Goal: Task Accomplishment & Management: Manage account settings

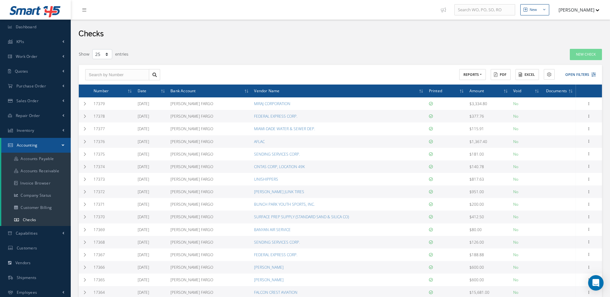
select select "25"
click at [28, 161] on link "Accounts Payable" at bounding box center [35, 159] width 69 height 12
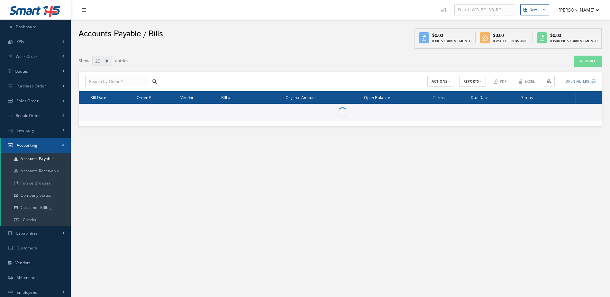
select select "25"
click at [589, 60] on link "New Bill" at bounding box center [588, 61] width 28 height 11
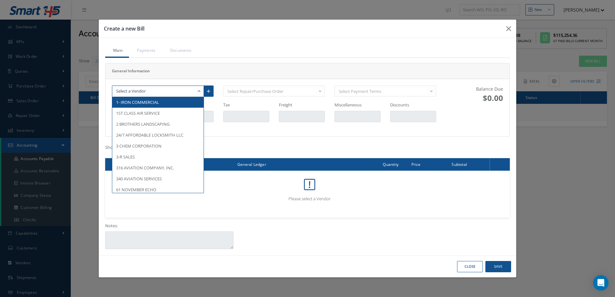
click at [147, 89] on div at bounding box center [158, 92] width 92 height 12
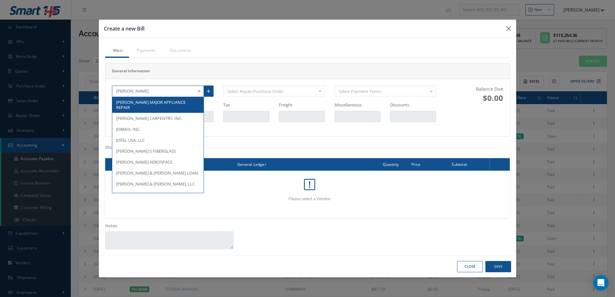
type input "[PERSON_NAME]"
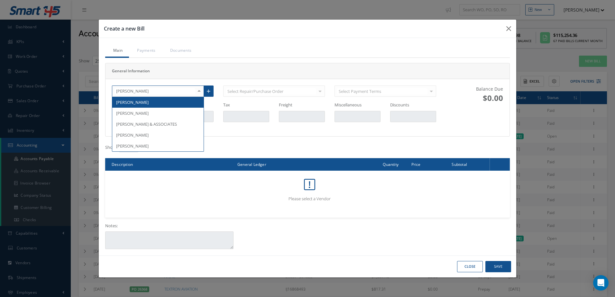
click at [149, 101] on span "[PERSON_NAME]" at bounding box center [157, 102] width 91 height 11
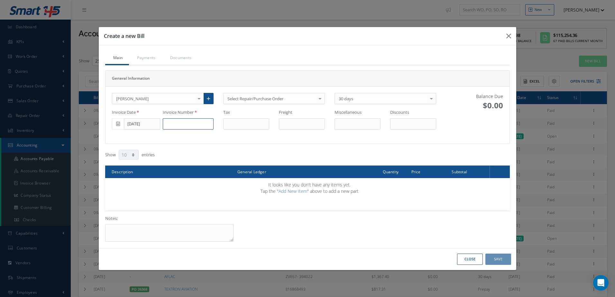
click at [203, 126] on input at bounding box center [188, 124] width 51 height 12
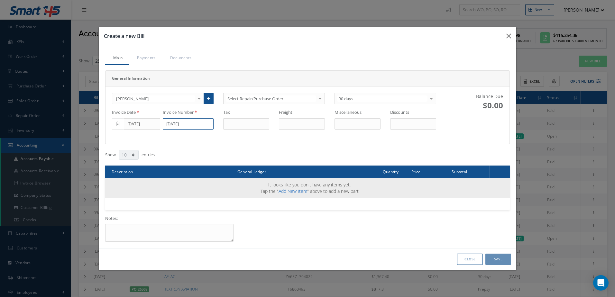
type input "[DATE]"
click at [306, 190] on link "Add New Item" at bounding box center [292, 191] width 29 height 6
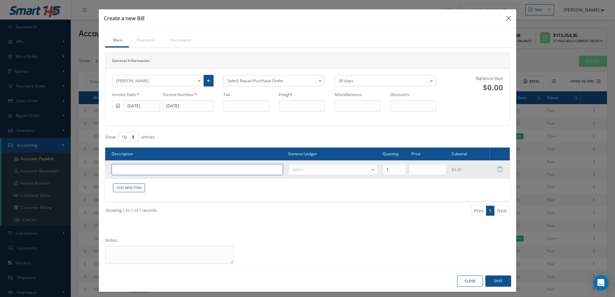
click at [236, 173] on input "text" at bounding box center [197, 170] width 171 height 12
type input "WHEEL COVERS SMALL, MEDIUM, LARGE"
click at [368, 169] on div at bounding box center [372, 169] width 9 height 11
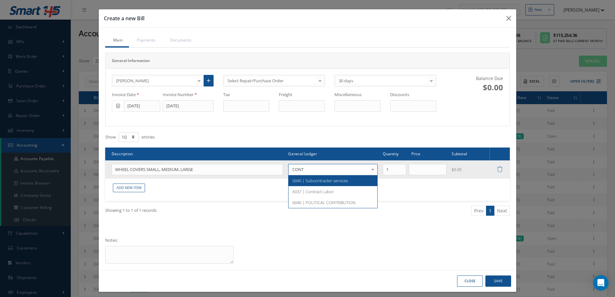
type input "CONTR"
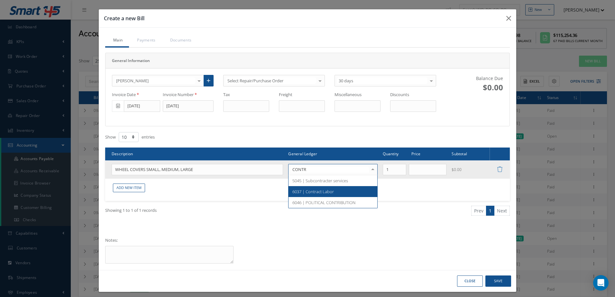
click at [346, 191] on span "6037 | Contract Labor" at bounding box center [332, 191] width 89 height 11
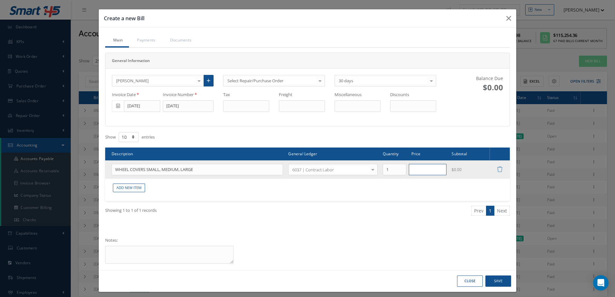
click at [425, 172] on input "text" at bounding box center [428, 170] width 38 height 12
type input "1383.00"
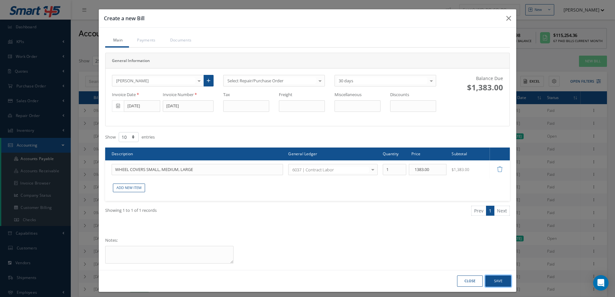
click at [495, 282] on button "Save" at bounding box center [498, 281] width 26 height 11
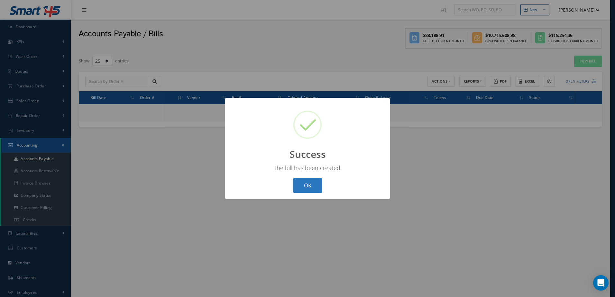
click at [300, 188] on button "OK" at bounding box center [307, 185] width 29 height 15
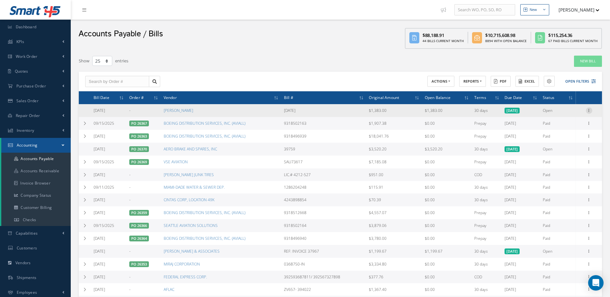
click at [589, 109] on icon at bounding box center [589, 109] width 6 height 5
click at [562, 131] on link "Make a Check" at bounding box center [559, 131] width 51 height 8
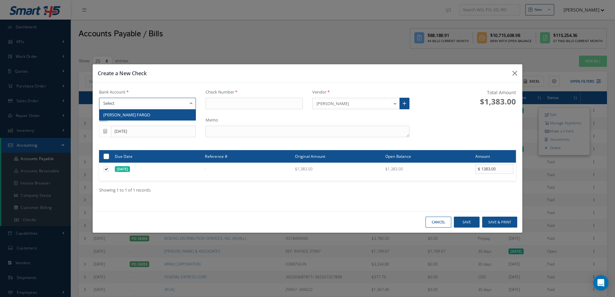
click at [166, 103] on div at bounding box center [147, 104] width 97 height 12
click at [166, 118] on span "WELLS FARGO" at bounding box center [147, 114] width 96 height 11
type input "17380"
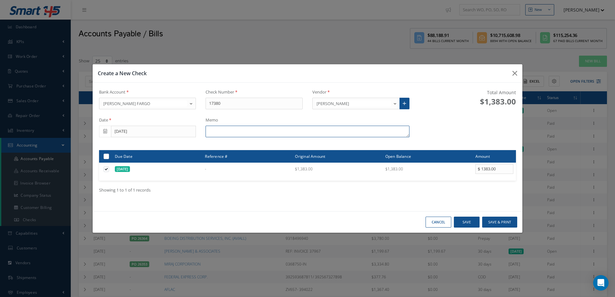
click at [266, 135] on textarea at bounding box center [307, 132] width 204 height 12
type textarea "WHEEL COVERS"
click at [500, 221] on button "Save & Print" at bounding box center [499, 222] width 35 height 11
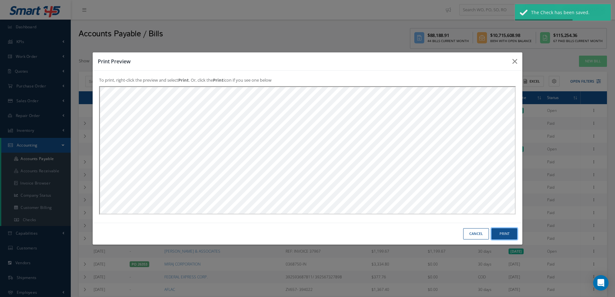
click at [504, 233] on button "Print" at bounding box center [504, 233] width 26 height 11
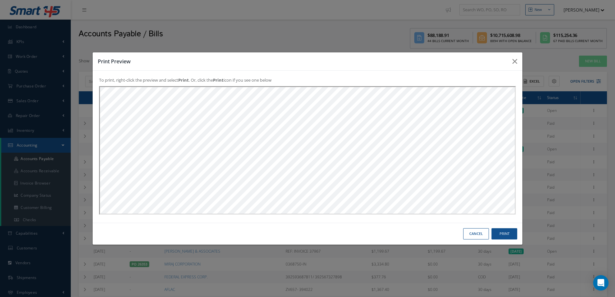
click at [480, 236] on button "Cancel" at bounding box center [476, 233] width 26 height 11
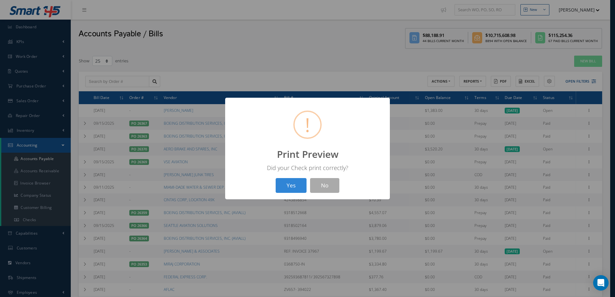
click at [300, 190] on button "Yes" at bounding box center [291, 185] width 31 height 15
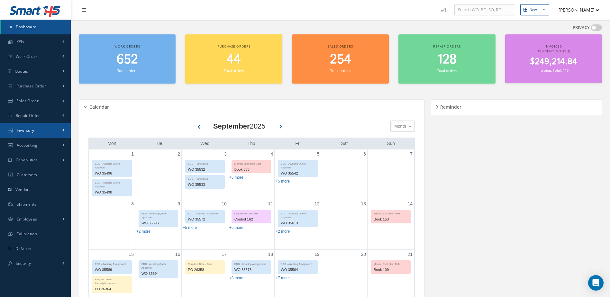
click at [25, 129] on span "Inventory" at bounding box center [26, 130] width 18 height 5
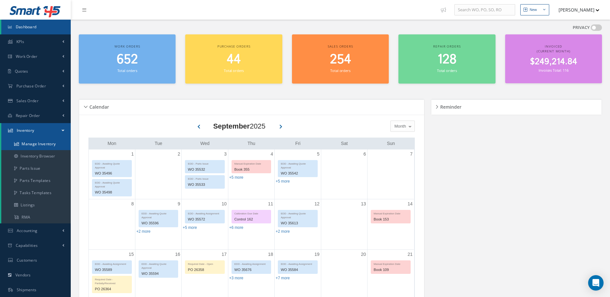
click at [34, 142] on link "Manage Inventory" at bounding box center [35, 144] width 69 height 12
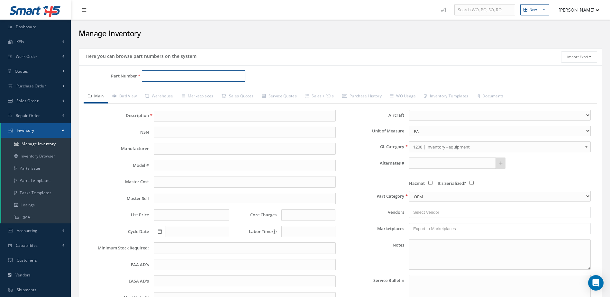
click at [199, 76] on input "Part Number" at bounding box center [194, 76] width 104 height 12
click at [150, 79] on input "KIT83-013-01" at bounding box center [194, 76] width 104 height 12
click at [151, 77] on input "KIT83-013-01" at bounding box center [194, 76] width 104 height 12
click at [175, 76] on input "83-013-01" at bounding box center [194, 76] width 104 height 12
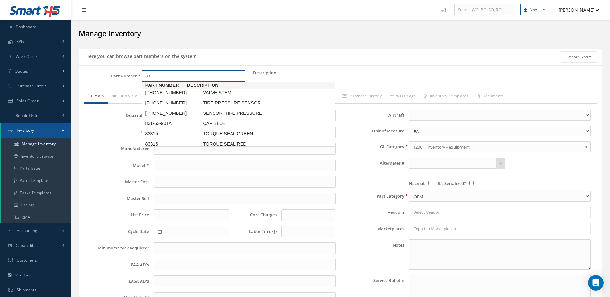
click at [162, 112] on span "83-218-01" at bounding box center [173, 113] width 58 height 7
type input "83-218-01"
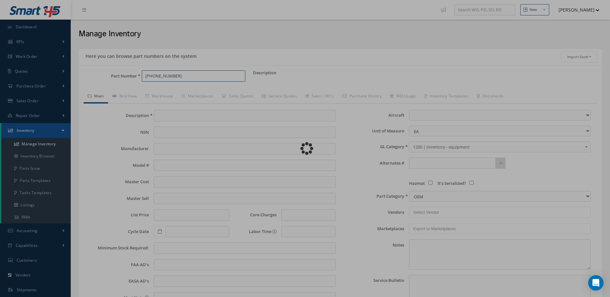
type input "SENSOR, TIRE PRESSURE"
type input "2356.00"
type input "2800.00"
type input "2704.25"
type input "0.00"
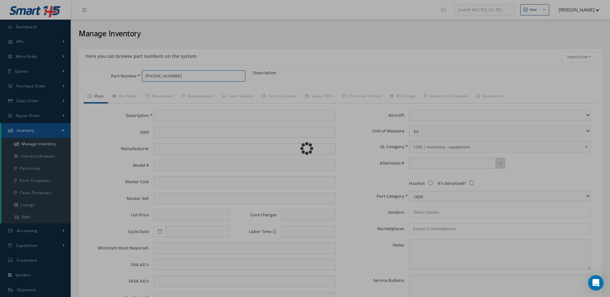
type input "07/20/2022"
select select
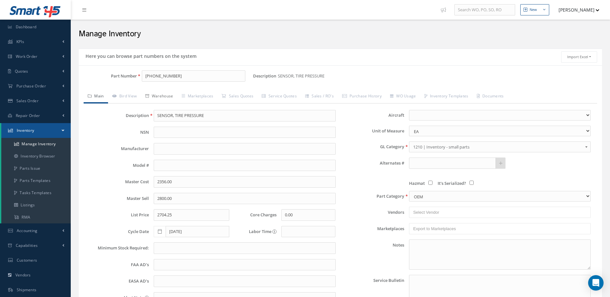
click at [160, 94] on link "Warehouse" at bounding box center [159, 97] width 36 height 14
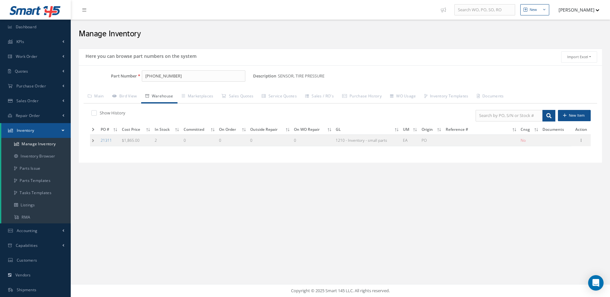
click at [93, 138] on td at bounding box center [94, 140] width 9 height 12
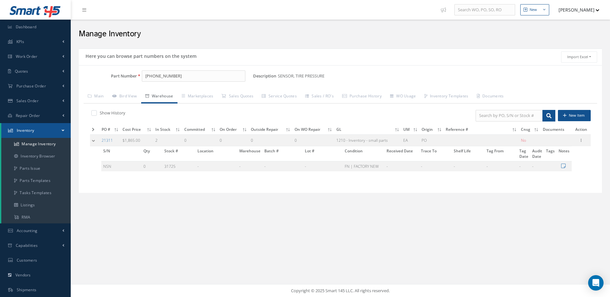
click at [93, 138] on td at bounding box center [95, 140] width 10 height 12
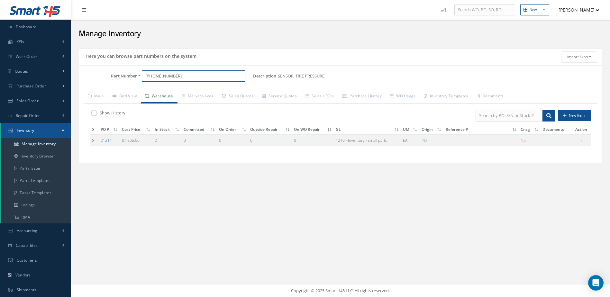
click at [183, 77] on input "83-218-01" at bounding box center [194, 76] width 104 height 12
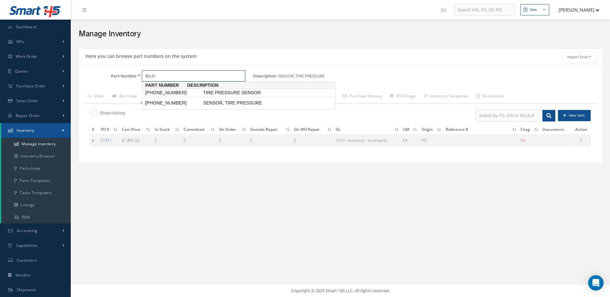
click at [169, 92] on span "83-216-01" at bounding box center [173, 92] width 58 height 7
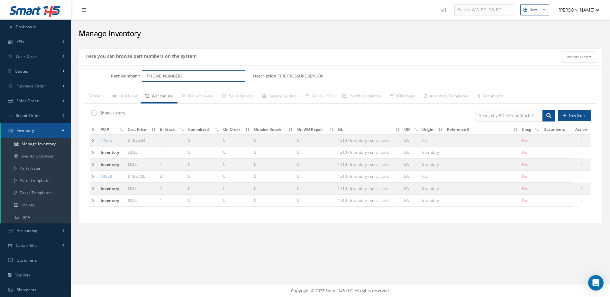
type input "83-216-01"
click at [92, 127] on td at bounding box center [94, 130] width 9 height 10
click at [94, 130] on icon at bounding box center [93, 130] width 3 height 4
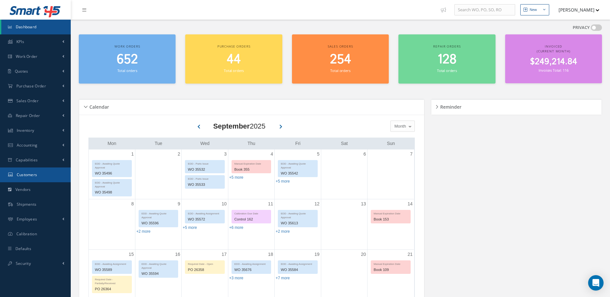
click at [33, 174] on span "Customers" at bounding box center [27, 174] width 21 height 5
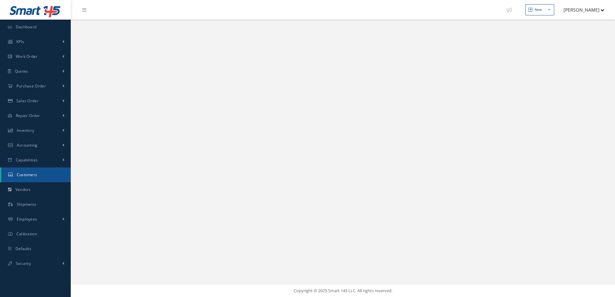
select select "25"
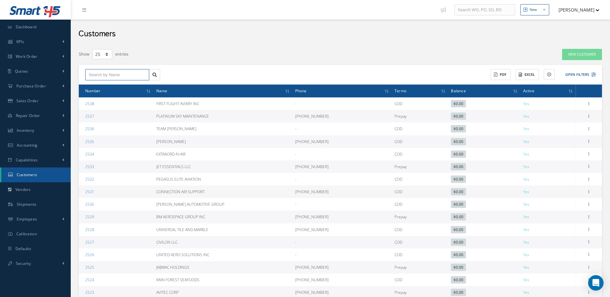
click at [99, 72] on input "text" at bounding box center [117, 75] width 64 height 12
type input "AIRSHARE"
click at [110, 82] on div "AIRSHARE" at bounding box center [117, 86] width 63 height 12
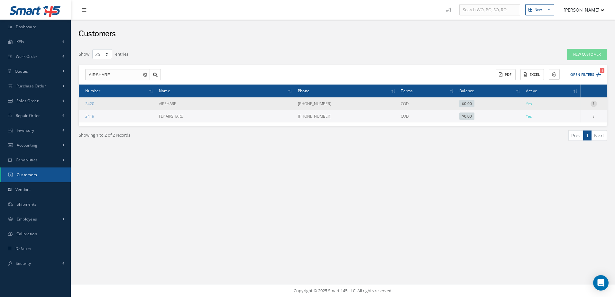
click at [594, 102] on icon at bounding box center [593, 103] width 6 height 5
click at [571, 114] on link "Edit" at bounding box center [564, 116] width 51 height 8
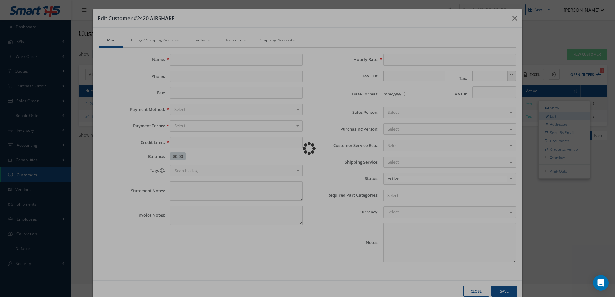
type input "AIRSHARE"
type input "877-372-5136"
type input "0.00"
type input "100.00"
type textarea "GULFSTREAM G450"
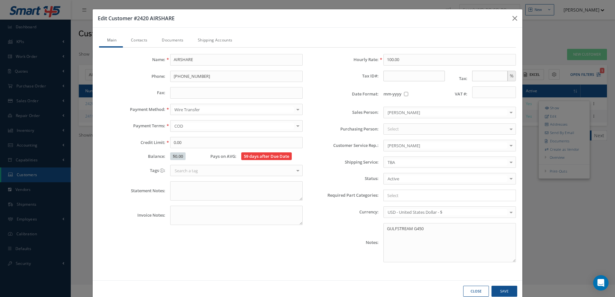
click at [143, 39] on link "Contacts" at bounding box center [138, 41] width 31 height 14
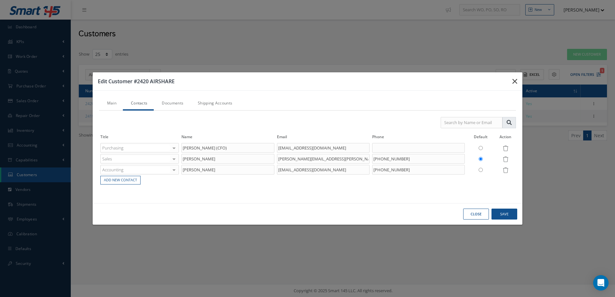
click at [513, 80] on icon "button" at bounding box center [514, 81] width 5 height 8
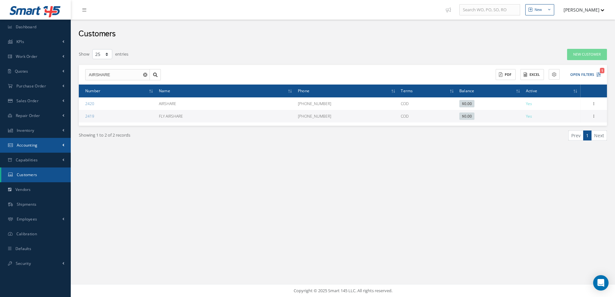
click at [46, 145] on link "Accounting" at bounding box center [35, 145] width 71 height 15
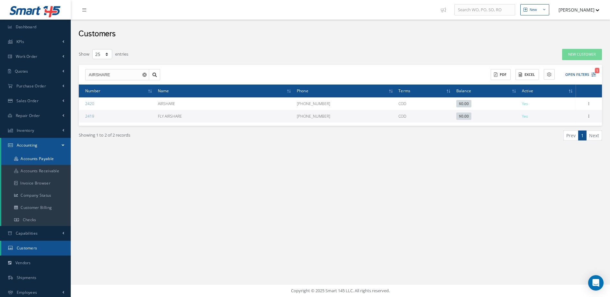
click at [53, 158] on link "Accounts Payable" at bounding box center [35, 159] width 69 height 12
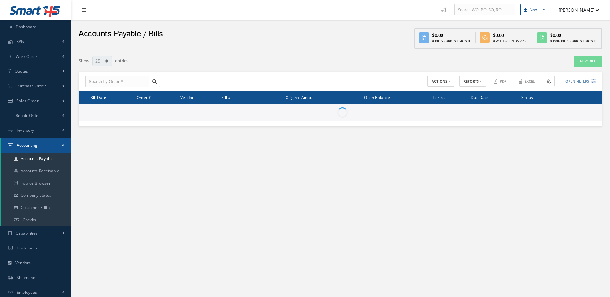
select select "25"
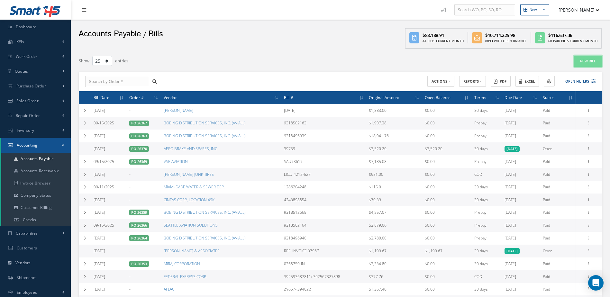
click at [592, 60] on link "New Bill" at bounding box center [588, 61] width 28 height 11
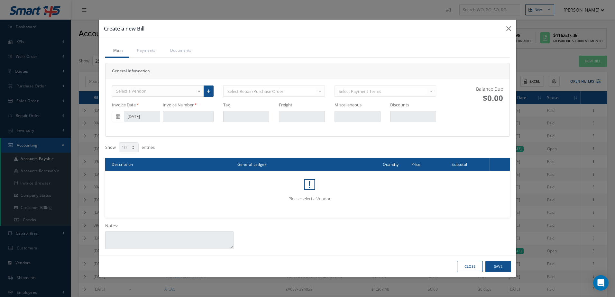
click at [159, 94] on div "Select a Vendor" at bounding box center [158, 92] width 92 height 12
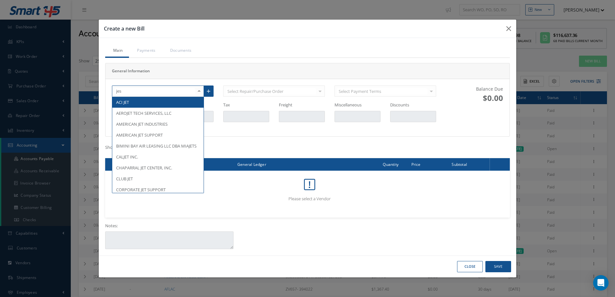
type input "jess"
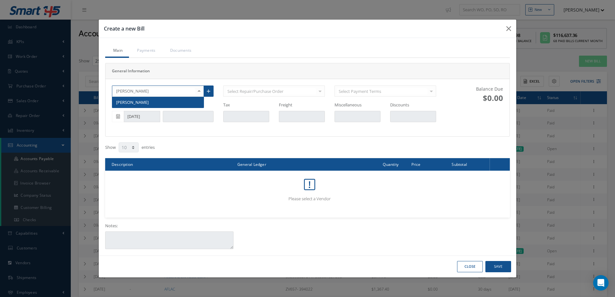
click at [158, 98] on span "[PERSON_NAME]" at bounding box center [157, 102] width 91 height 11
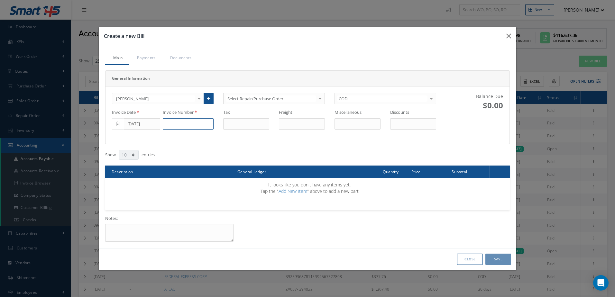
click at [188, 129] on input at bounding box center [188, 124] width 51 height 12
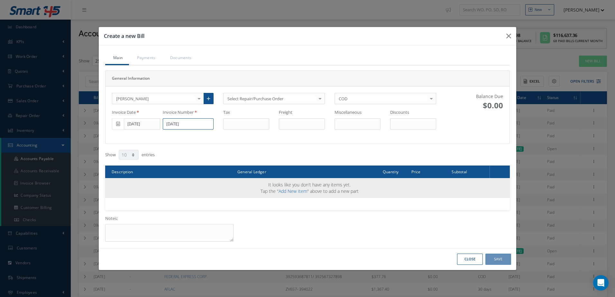
type input "[DATE]"
click at [291, 193] on link "Add New Item" at bounding box center [292, 191] width 29 height 6
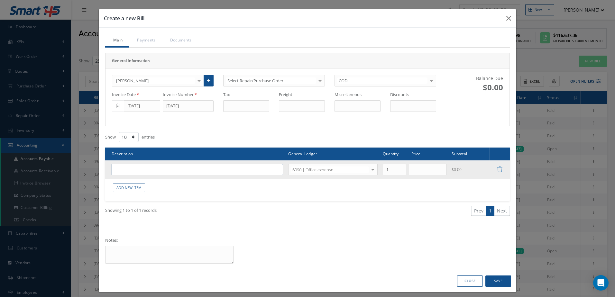
click at [174, 168] on input "text" at bounding box center [197, 170] width 171 height 12
type input "c"
type input "CONTRACT LABOR"
click at [368, 170] on div at bounding box center [372, 169] width 9 height 11
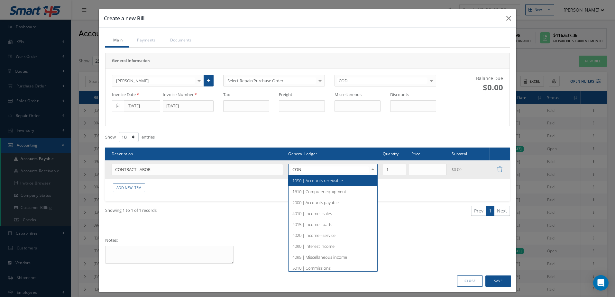
type input "CONT"
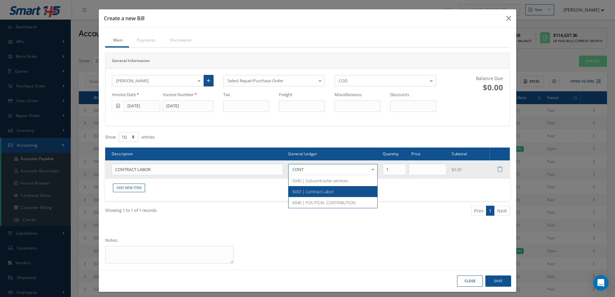
click at [364, 189] on span "6037 | Contract Labor" at bounding box center [332, 191] width 89 height 11
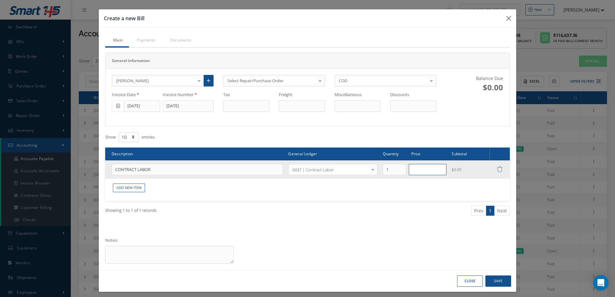
click at [421, 168] on input "text" at bounding box center [428, 170] width 38 height 12
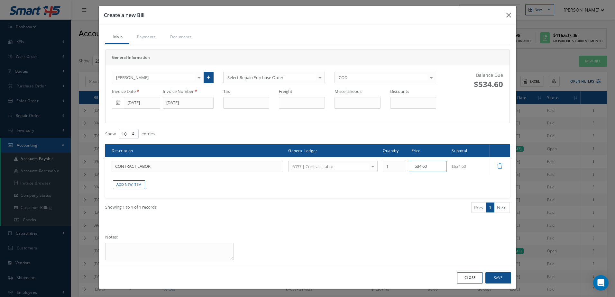
scroll to position [4, 0]
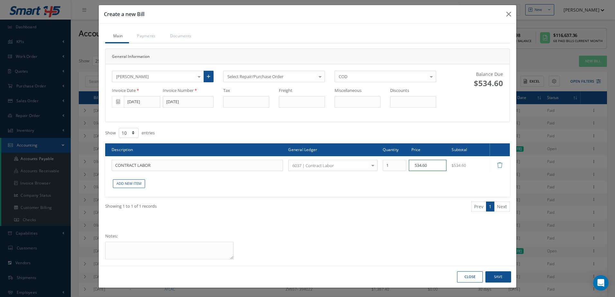
type input "534.60"
click at [500, 277] on button "Save" at bounding box center [498, 276] width 26 height 11
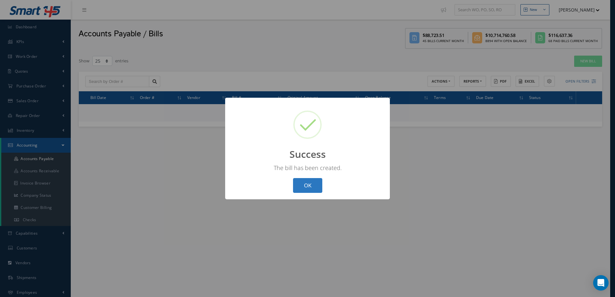
click at [299, 183] on button "OK" at bounding box center [307, 185] width 29 height 15
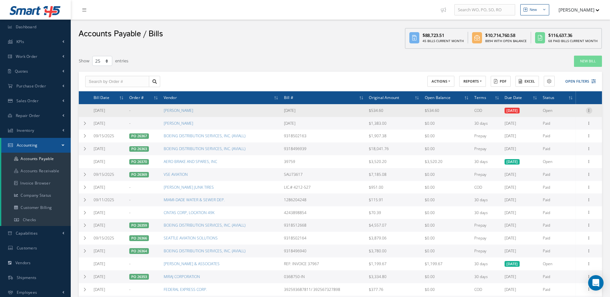
click at [589, 108] on icon at bounding box center [589, 109] width 6 height 5
click at [562, 132] on link "Make a Check" at bounding box center [559, 131] width 51 height 8
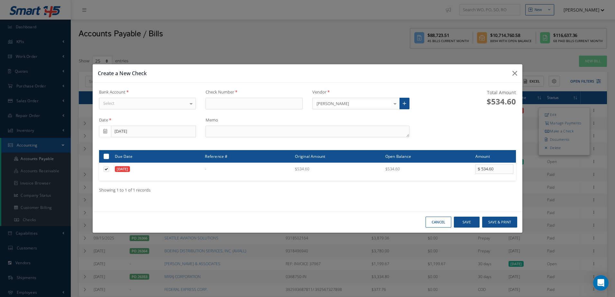
click at [152, 105] on div "Select" at bounding box center [147, 104] width 97 height 12
click at [154, 117] on span "[PERSON_NAME] FARGO" at bounding box center [147, 114] width 96 height 11
type input "17381"
click at [266, 134] on textarea at bounding box center [307, 132] width 204 height 12
type textarea "9/19/2025"
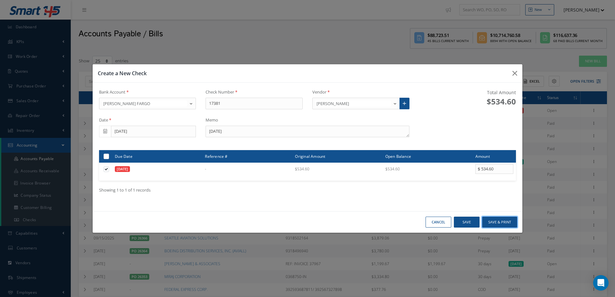
click at [505, 219] on button "Save & Print" at bounding box center [499, 222] width 35 height 11
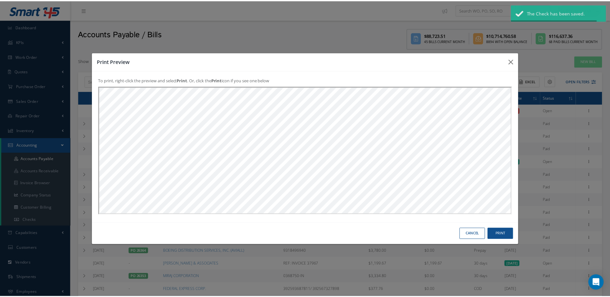
scroll to position [0, 0]
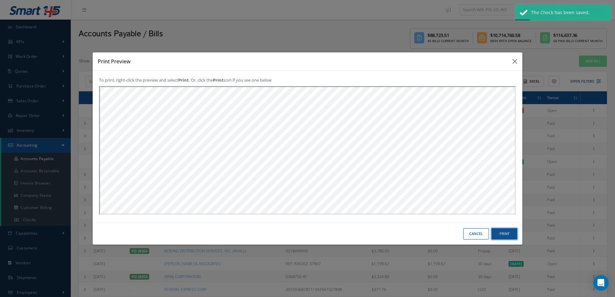
click at [505, 234] on button "Print" at bounding box center [504, 233] width 26 height 11
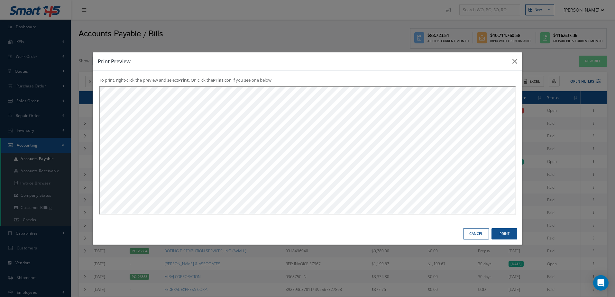
click at [471, 232] on button "Cancel" at bounding box center [476, 233] width 26 height 11
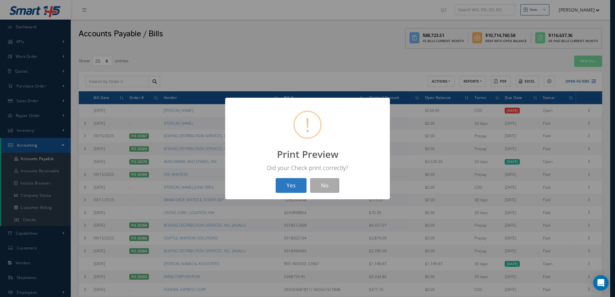
click at [289, 186] on button "Yes" at bounding box center [291, 185] width 31 height 15
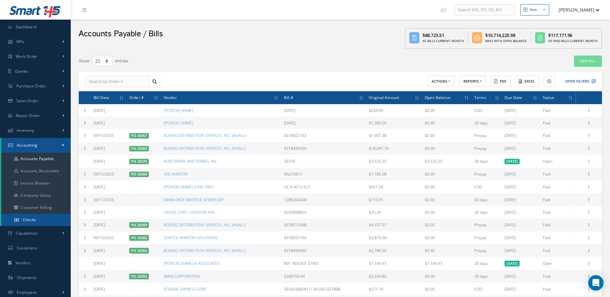
click at [43, 217] on link "Checks" at bounding box center [35, 220] width 69 height 12
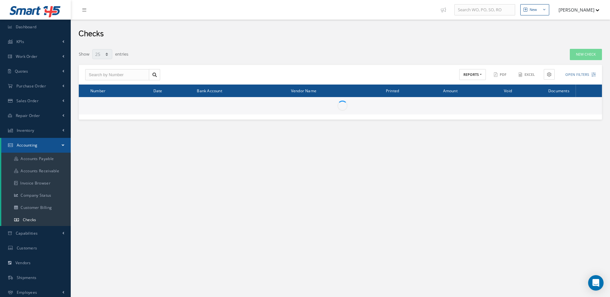
select select "25"
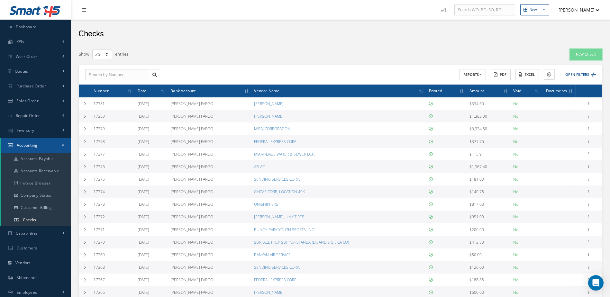
click at [580, 56] on link "New Check" at bounding box center [586, 54] width 32 height 11
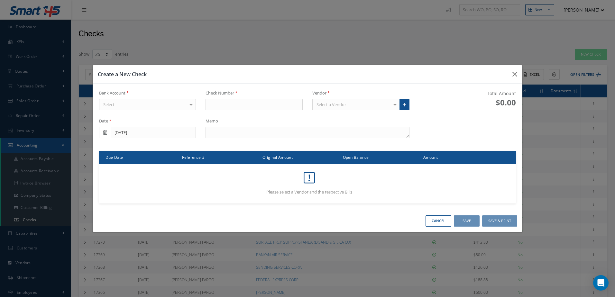
click at [173, 102] on div "Select" at bounding box center [147, 105] width 97 height 12
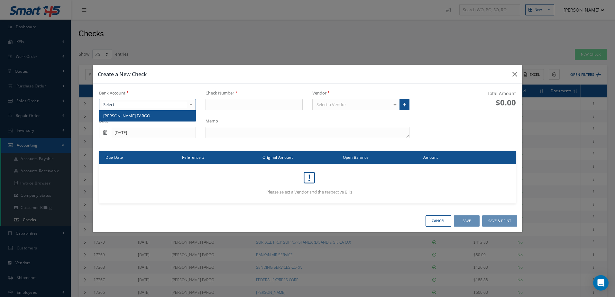
click at [172, 113] on span "[PERSON_NAME] FARGO" at bounding box center [147, 115] width 96 height 11
type input "17382"
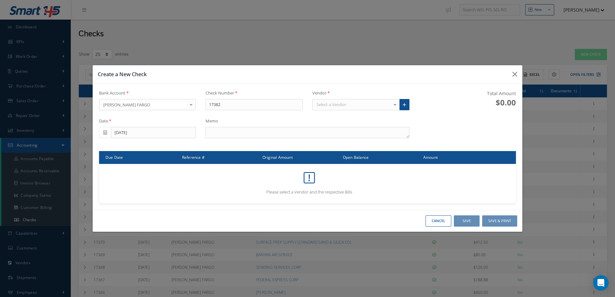
click at [351, 103] on div "Select a Vendor" at bounding box center [355, 105] width 87 height 12
click at [355, 107] on input "PATED LLC" at bounding box center [353, 105] width 76 height 6
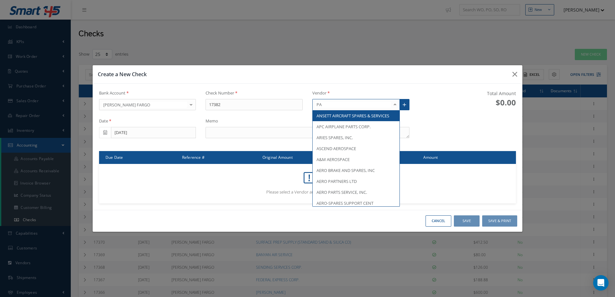
type input "P"
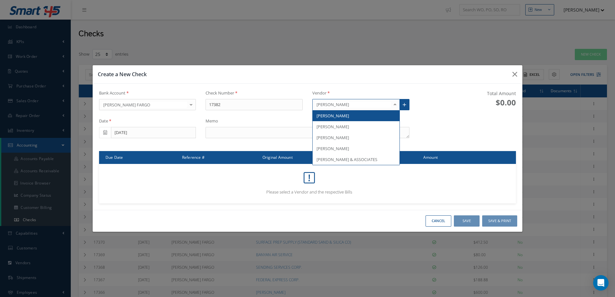
type input "[PERSON_NAME]"
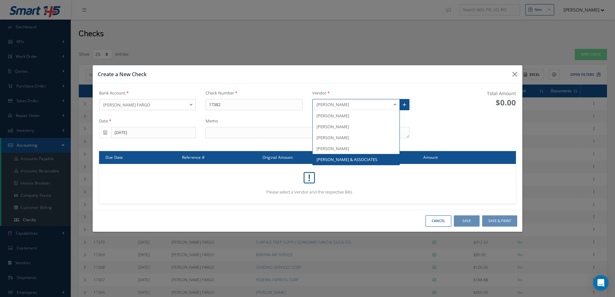
click at [372, 157] on span "[PERSON_NAME] & ASSOCIATES" at bounding box center [356, 159] width 87 height 11
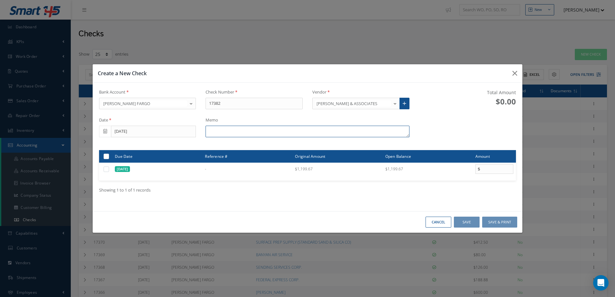
click at [259, 128] on textarea at bounding box center [307, 132] width 204 height 12
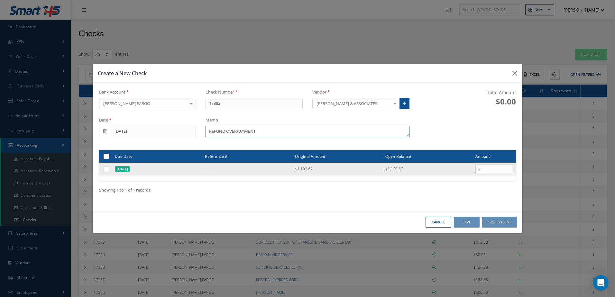
type textarea "REFUND OVERPAYMENT"
click at [109, 169] on label at bounding box center [109, 168] width 0 height 5
click at [104, 169] on input "checkbox" at bounding box center [106, 170] width 4 height 4
checkbox input "true"
type input "1199.67"
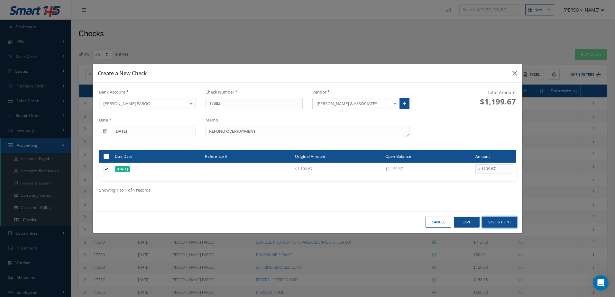
click at [494, 222] on button "Save & Print" at bounding box center [499, 222] width 35 height 11
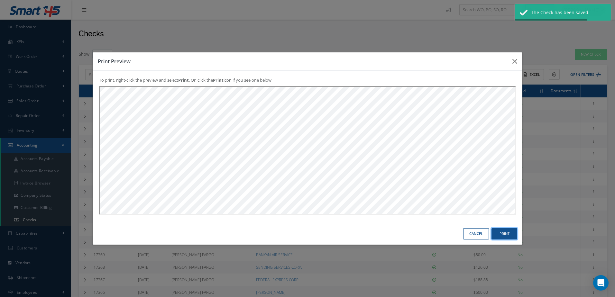
click at [508, 232] on button "Print" at bounding box center [504, 233] width 26 height 11
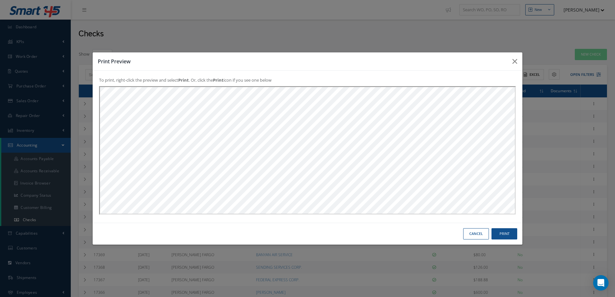
click at [462, 233] on div "Cancel Print" at bounding box center [308, 234] width 430 height 22
click at [470, 233] on button "Cancel" at bounding box center [476, 233] width 26 height 11
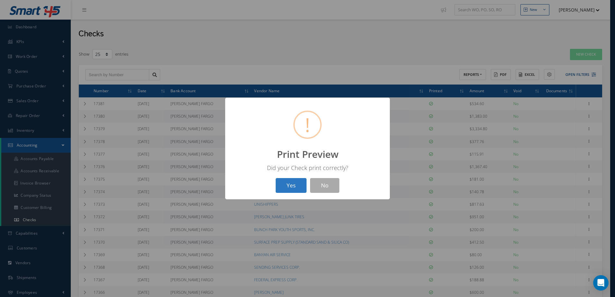
click at [280, 186] on button "Yes" at bounding box center [291, 185] width 31 height 15
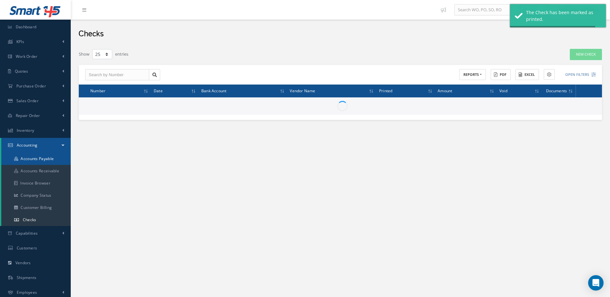
click at [42, 158] on link "Accounts Payable" at bounding box center [35, 159] width 69 height 12
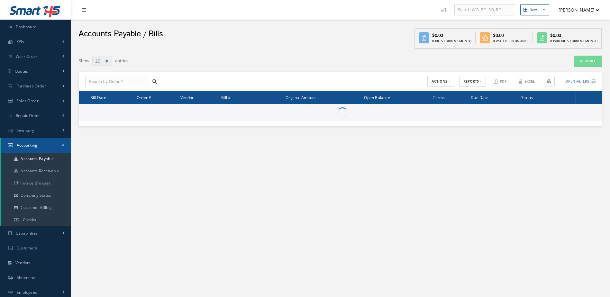
select select "25"
click at [124, 81] on input "text" at bounding box center [117, 82] width 64 height 12
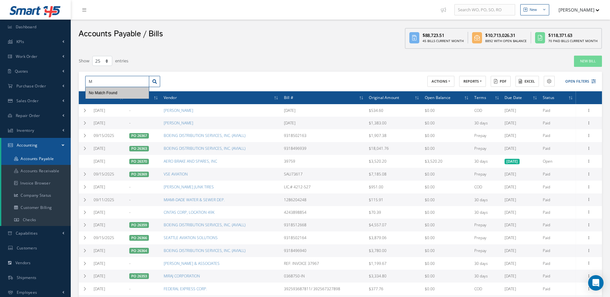
type input "M"
click at [41, 158] on link "Accounts Payable" at bounding box center [35, 159] width 69 height 12
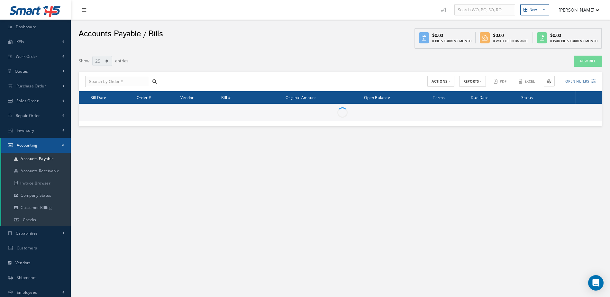
select select "25"
click at [586, 61] on link "New Bill" at bounding box center [588, 61] width 28 height 11
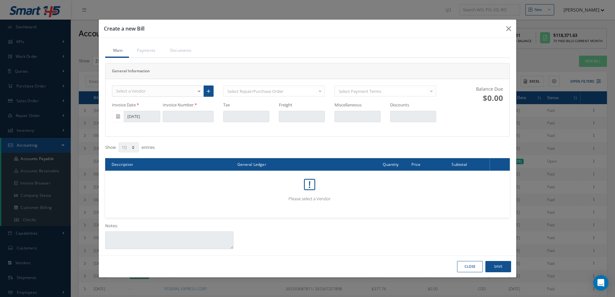
click at [149, 94] on div "Select a Vendor" at bounding box center [158, 92] width 92 height 12
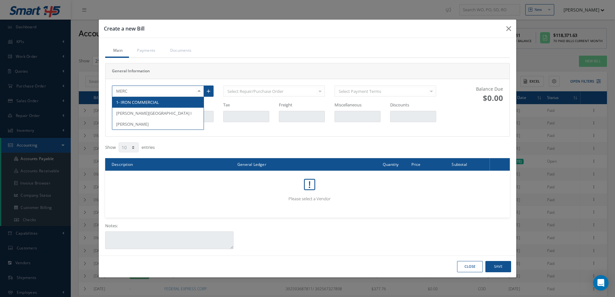
type input "MERCE"
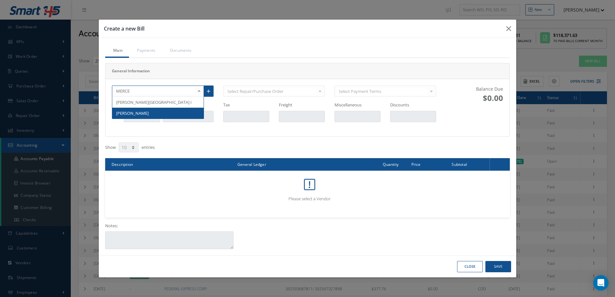
click at [141, 114] on span "[PERSON_NAME]" at bounding box center [132, 113] width 32 height 6
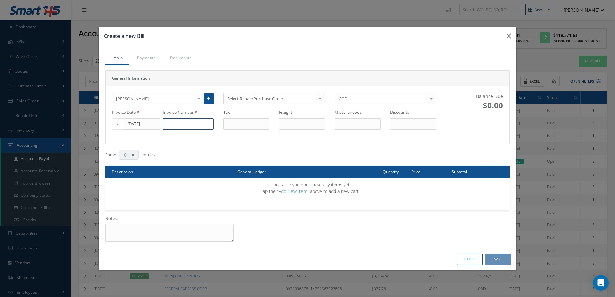
click at [184, 126] on input at bounding box center [188, 124] width 51 height 12
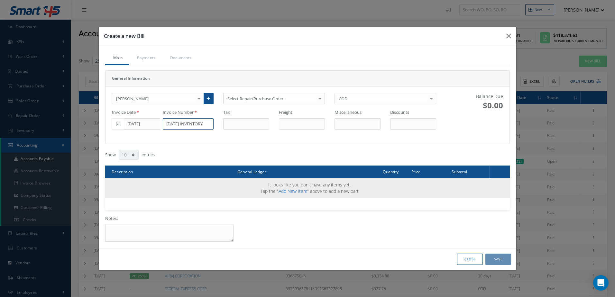
type input "[DATE] INVENTORY"
click at [300, 192] on link "Add New Item" at bounding box center [292, 191] width 29 height 6
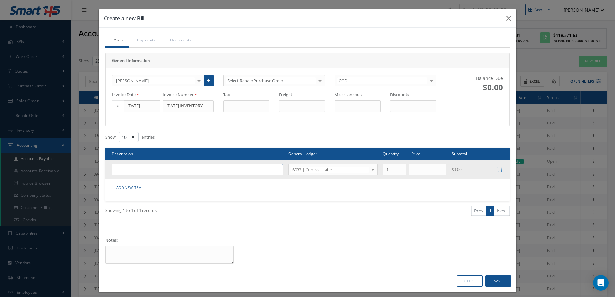
click at [209, 173] on input "text" at bounding box center [197, 170] width 171 height 12
type input "CONTRACT LABOR INVENTORY"
click at [422, 171] on input "text" at bounding box center [428, 170] width 38 height 12
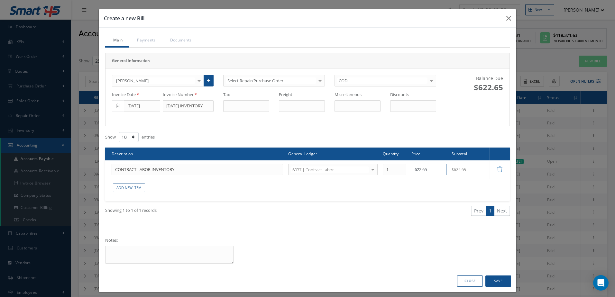
type input "622.65"
click at [498, 281] on button "Save" at bounding box center [498, 281] width 26 height 11
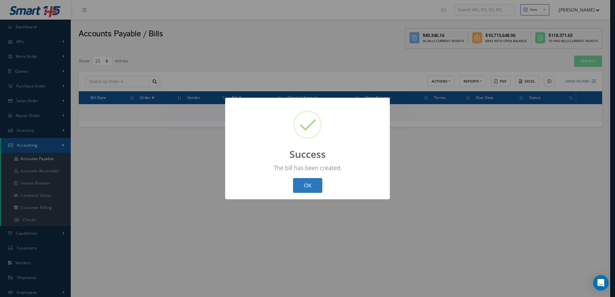
click at [308, 184] on button "OK" at bounding box center [307, 185] width 29 height 15
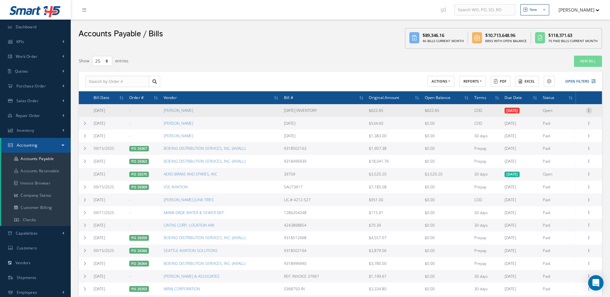
click at [590, 110] on icon at bounding box center [589, 109] width 6 height 5
click at [555, 132] on link "Make a Check" at bounding box center [559, 131] width 51 height 8
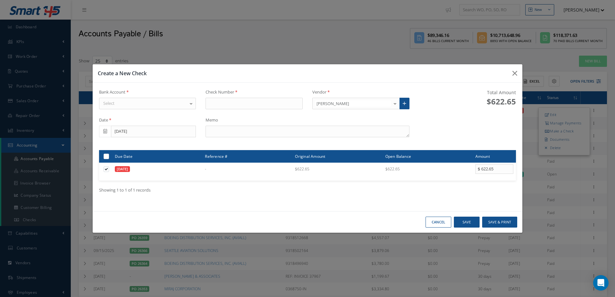
click at [187, 102] on div at bounding box center [190, 103] width 9 height 11
click at [187, 113] on span "[PERSON_NAME] FARGO" at bounding box center [147, 114] width 96 height 11
type input "17383"
click at [305, 135] on textarea at bounding box center [307, 132] width 204 height 12
type textarea "INVENTORY"
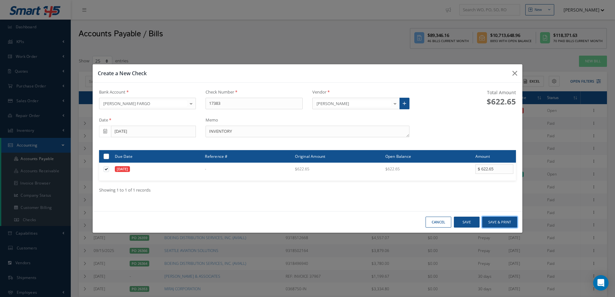
click at [486, 220] on button "Save & Print" at bounding box center [499, 222] width 35 height 11
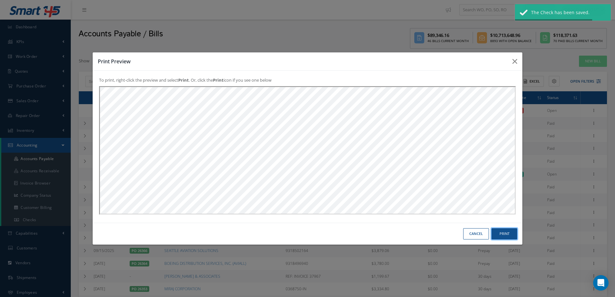
click at [499, 236] on button "Print" at bounding box center [504, 233] width 26 height 11
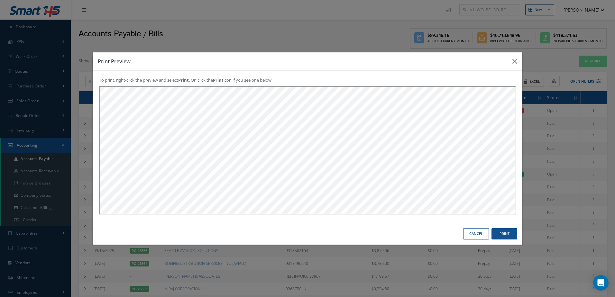
click at [475, 232] on button "Cancel" at bounding box center [476, 233] width 26 height 11
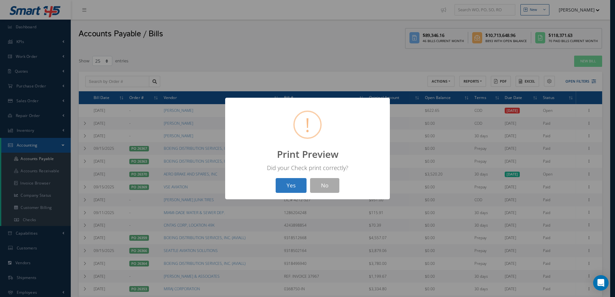
click at [292, 185] on button "Yes" at bounding box center [291, 185] width 31 height 15
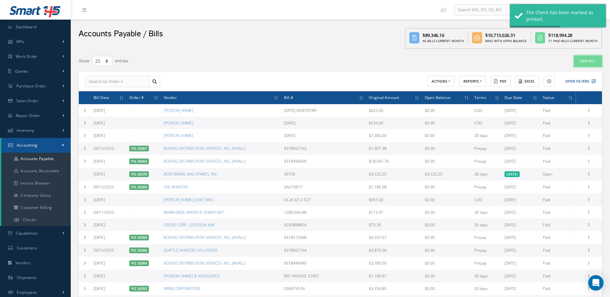
click at [585, 63] on link "New Bill" at bounding box center [588, 61] width 28 height 11
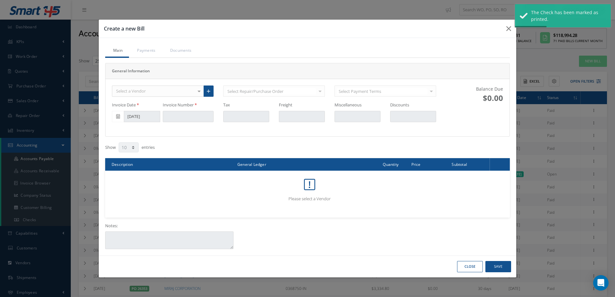
click at [151, 89] on div "Select a Vendor" at bounding box center [158, 92] width 92 height 12
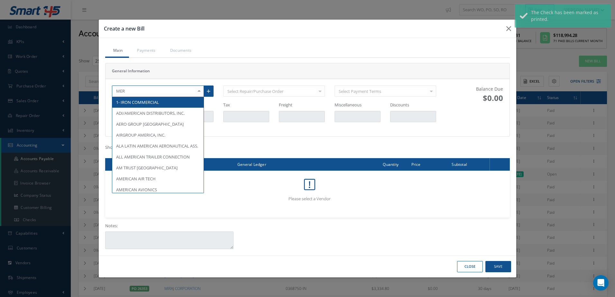
type input "MERC"
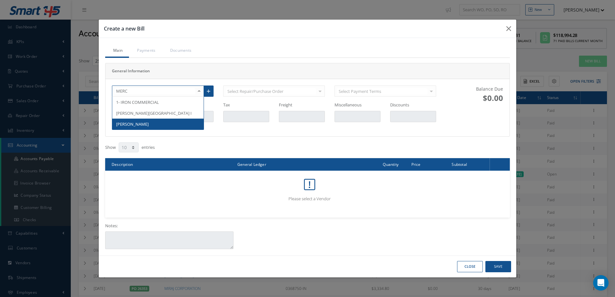
click at [149, 124] on span "[PERSON_NAME]" at bounding box center [132, 124] width 32 height 6
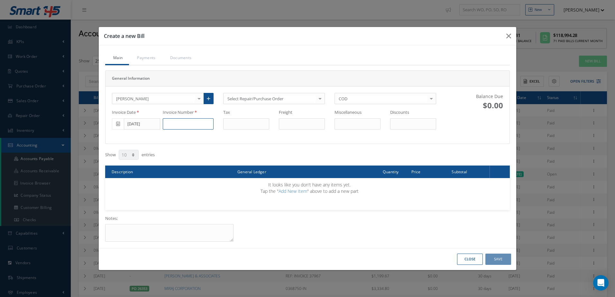
click at [188, 126] on input at bounding box center [188, 124] width 51 height 12
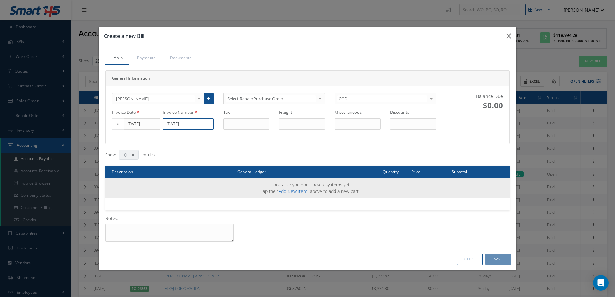
type input "9/19/2025"
click at [284, 191] on link "Add New Item" at bounding box center [292, 191] width 29 height 6
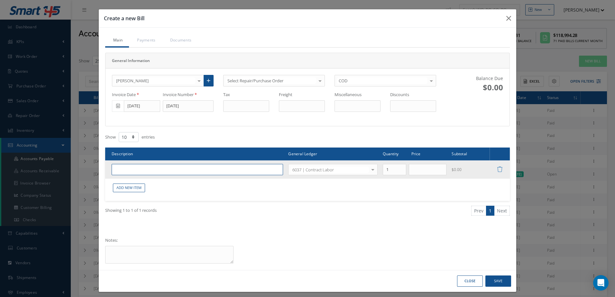
click at [178, 169] on input "text" at bounding box center [197, 170] width 171 height 12
type input "CONTRACT LABOR"
click at [416, 171] on input "text" at bounding box center [428, 170] width 38 height 12
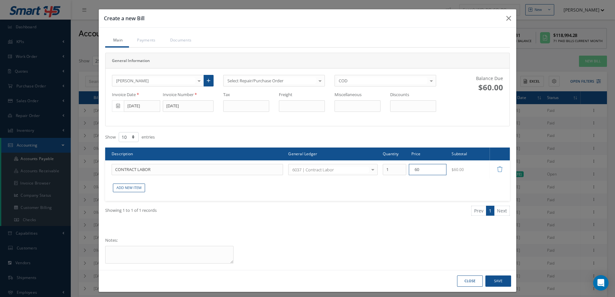
type input "600.00"
click at [505, 280] on button "Save" at bounding box center [498, 281] width 26 height 11
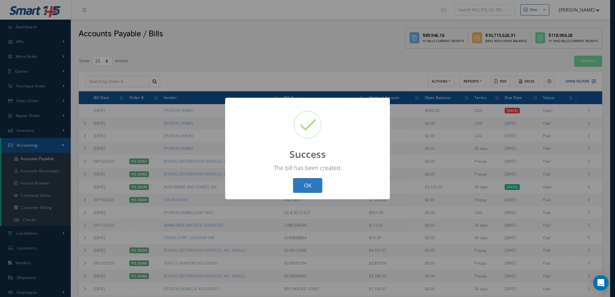
click at [313, 187] on button "OK" at bounding box center [307, 185] width 29 height 15
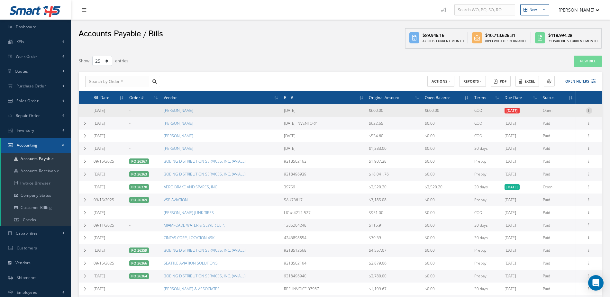
click at [589, 109] on icon at bounding box center [589, 109] width 6 height 5
click at [562, 132] on link "Make a Check" at bounding box center [559, 131] width 51 height 8
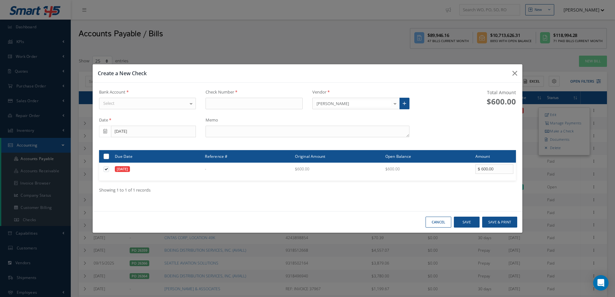
click at [167, 105] on div "Select" at bounding box center [147, 104] width 97 height 12
click at [167, 113] on span "[PERSON_NAME] FARGO" at bounding box center [147, 114] width 96 height 11
type input "17384"
click at [306, 128] on textarea at bounding box center [307, 132] width 204 height 12
type textarea "9/19/2025"
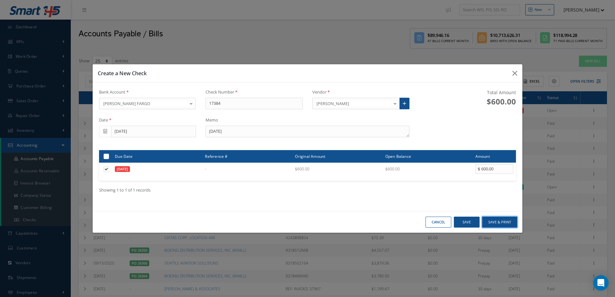
click at [502, 223] on button "Save & Print" at bounding box center [499, 222] width 35 height 11
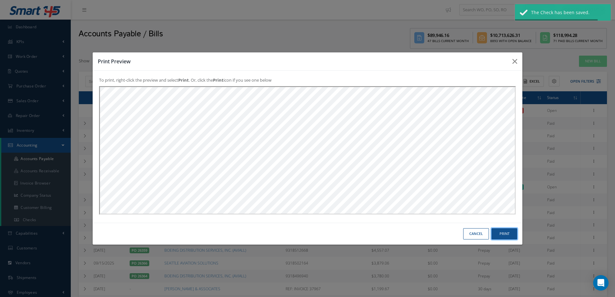
click at [504, 234] on button "Print" at bounding box center [504, 233] width 26 height 11
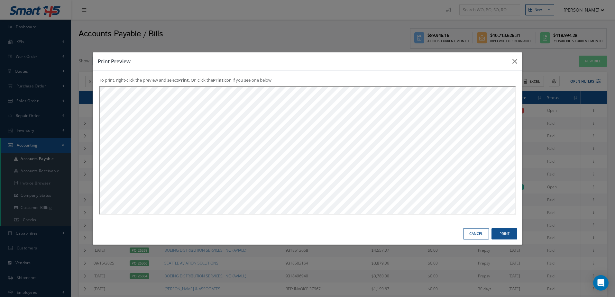
click at [470, 234] on button "Cancel" at bounding box center [476, 233] width 26 height 11
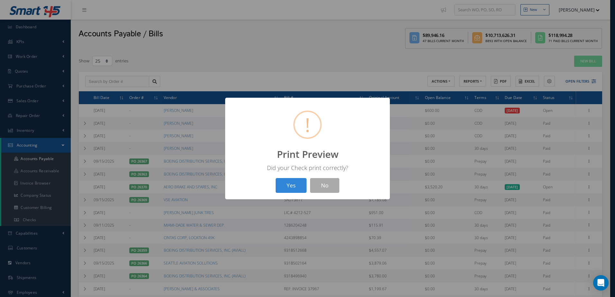
click at [298, 189] on button "Yes" at bounding box center [291, 185] width 31 height 15
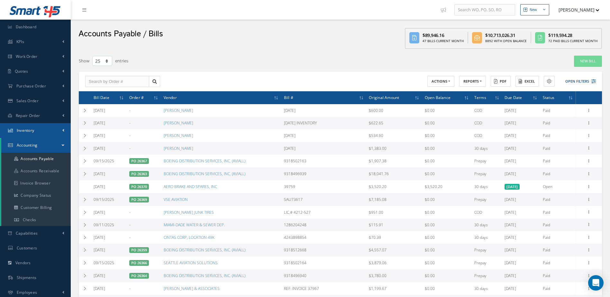
click at [49, 126] on link "Inventory" at bounding box center [35, 130] width 71 height 15
click at [44, 142] on link "Manage Inventory" at bounding box center [35, 144] width 69 height 12
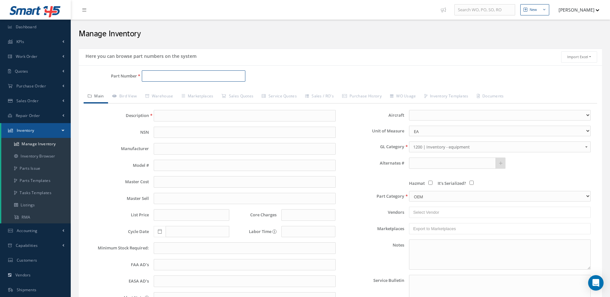
click at [166, 80] on input "Part Number" at bounding box center [194, 76] width 104 height 12
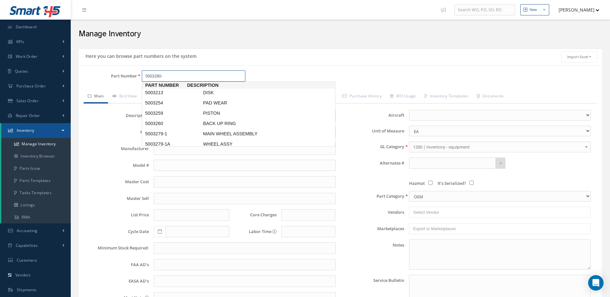
type input "5003280-5"
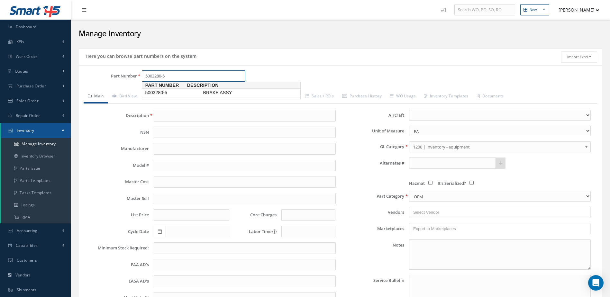
click at [202, 90] on span "BRAKE ASSY" at bounding box center [250, 92] width 96 height 7
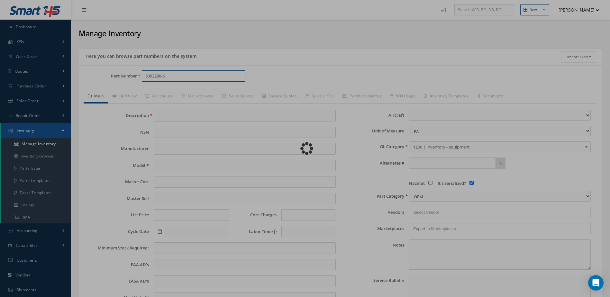
type input "BRAKE ASSY"
type input "MABS"
type input "0.00"
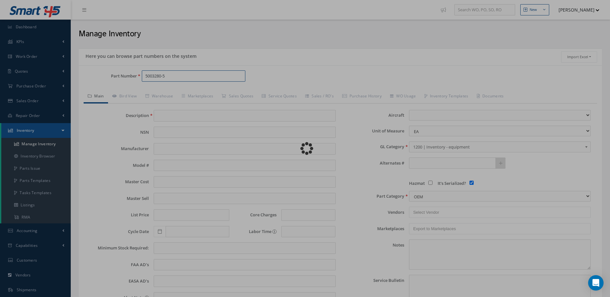
type input "0.00"
select select "12"
checkbox input "true"
type textarea "[DATE]: STD OH $35,335.00 ROTORS ARE AVAILABLE [DATE] [DATE] CHECK BEFORE QUOTI…"
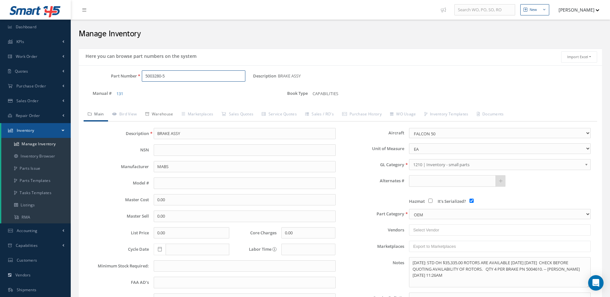
type input "5003280-5"
click at [171, 114] on link "Warehouse" at bounding box center [159, 115] width 36 height 14
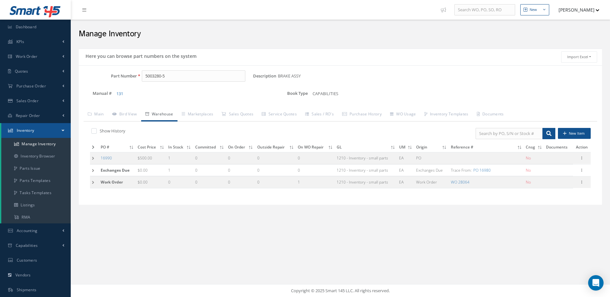
click at [93, 148] on icon at bounding box center [93, 147] width 3 height 4
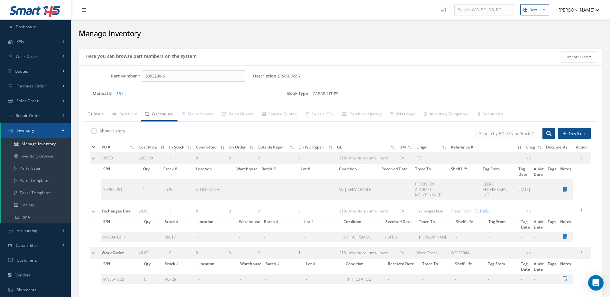
click at [98, 114] on link "Main" at bounding box center [96, 115] width 24 height 14
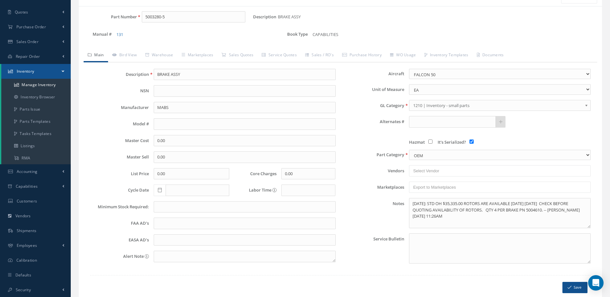
scroll to position [64, 0]
